Goal: Entertainment & Leisure: Browse casually

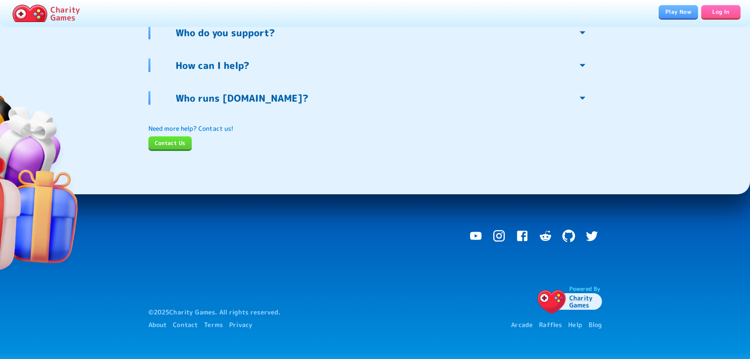
scroll to position [1822, 0]
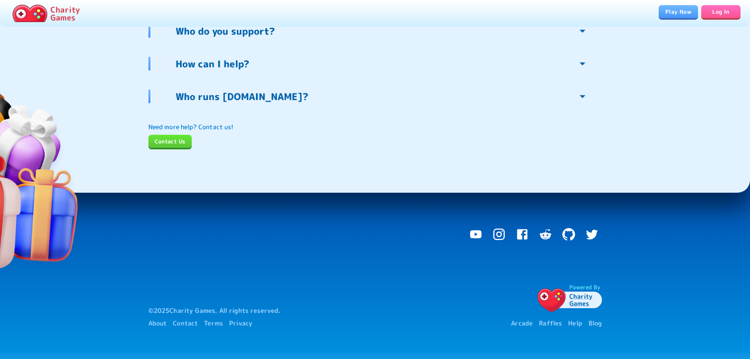
click at [674, 9] on link "Play Now" at bounding box center [678, 11] width 39 height 13
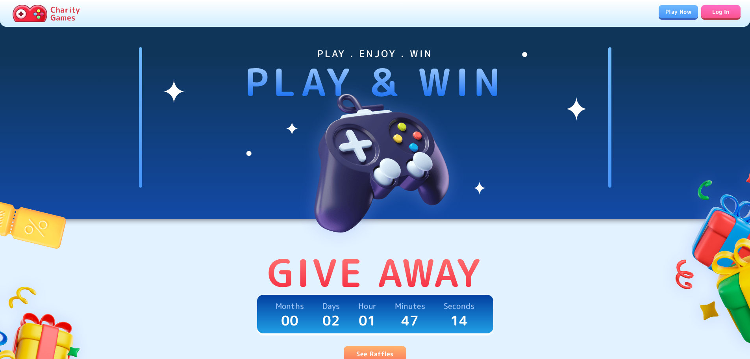
click at [690, 14] on link "Play Now" at bounding box center [678, 11] width 39 height 13
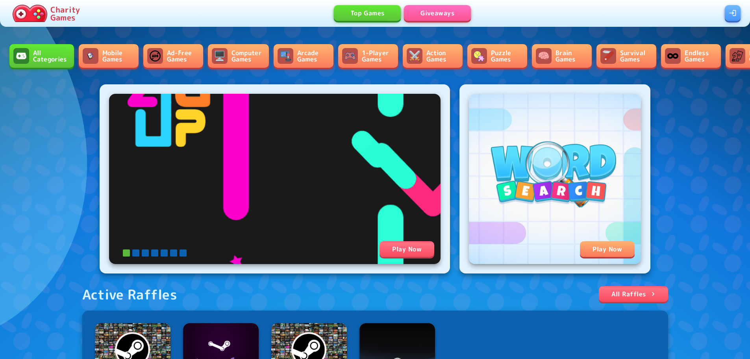
click at [177, 63] on link "Ad-Free Games" at bounding box center [173, 56] width 60 height 24
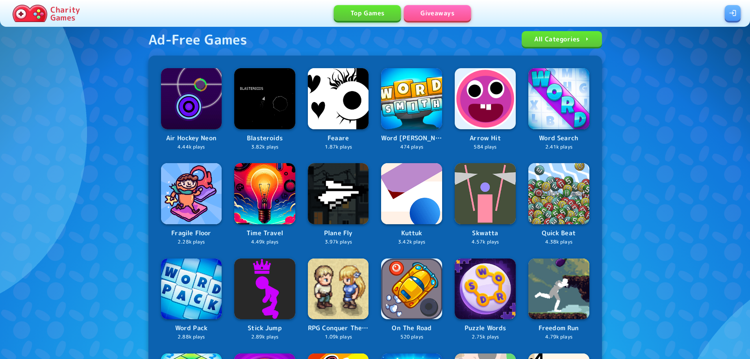
scroll to position [118, 0]
